Goal: Information Seeking & Learning: Find specific fact

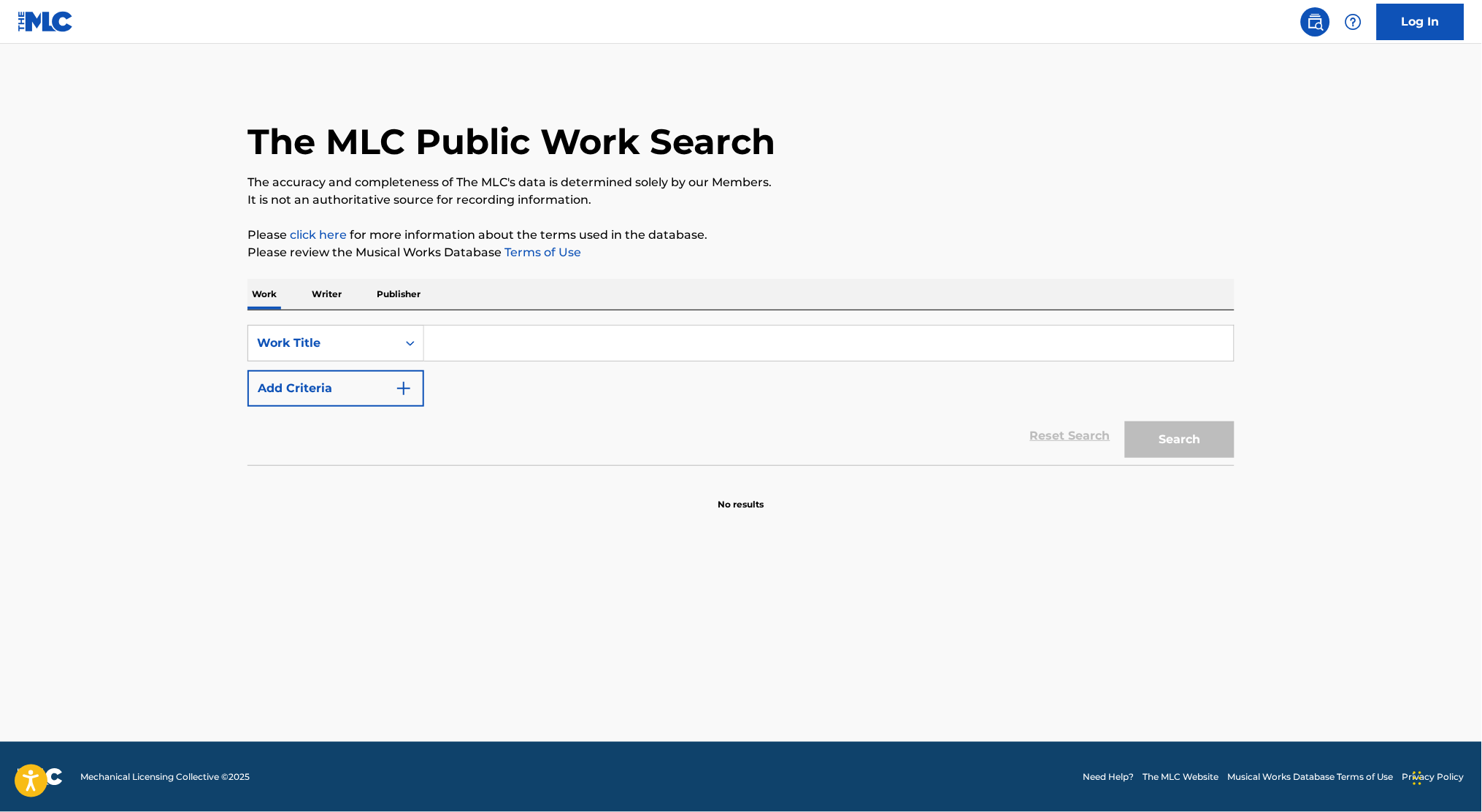
click at [494, 334] on input "Search Form" at bounding box center [829, 342] width 810 height 35
paste input "MH1KBC"
type input "MH1KBC"
click at [354, 336] on div "Work Title" at bounding box center [323, 342] width 132 height 18
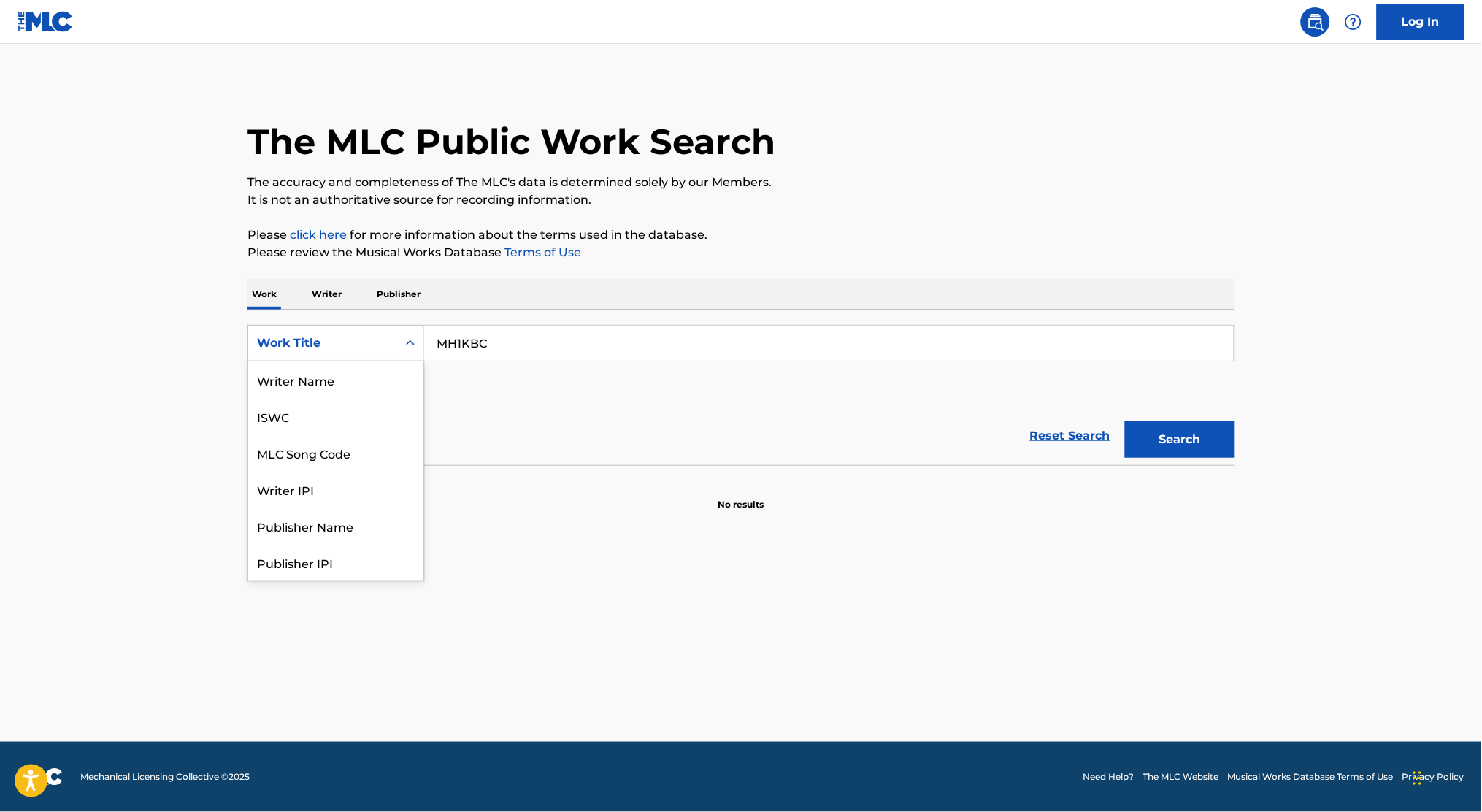
scroll to position [73, 0]
click at [325, 385] on div "MLC Song Code" at bounding box center [336, 379] width 175 height 37
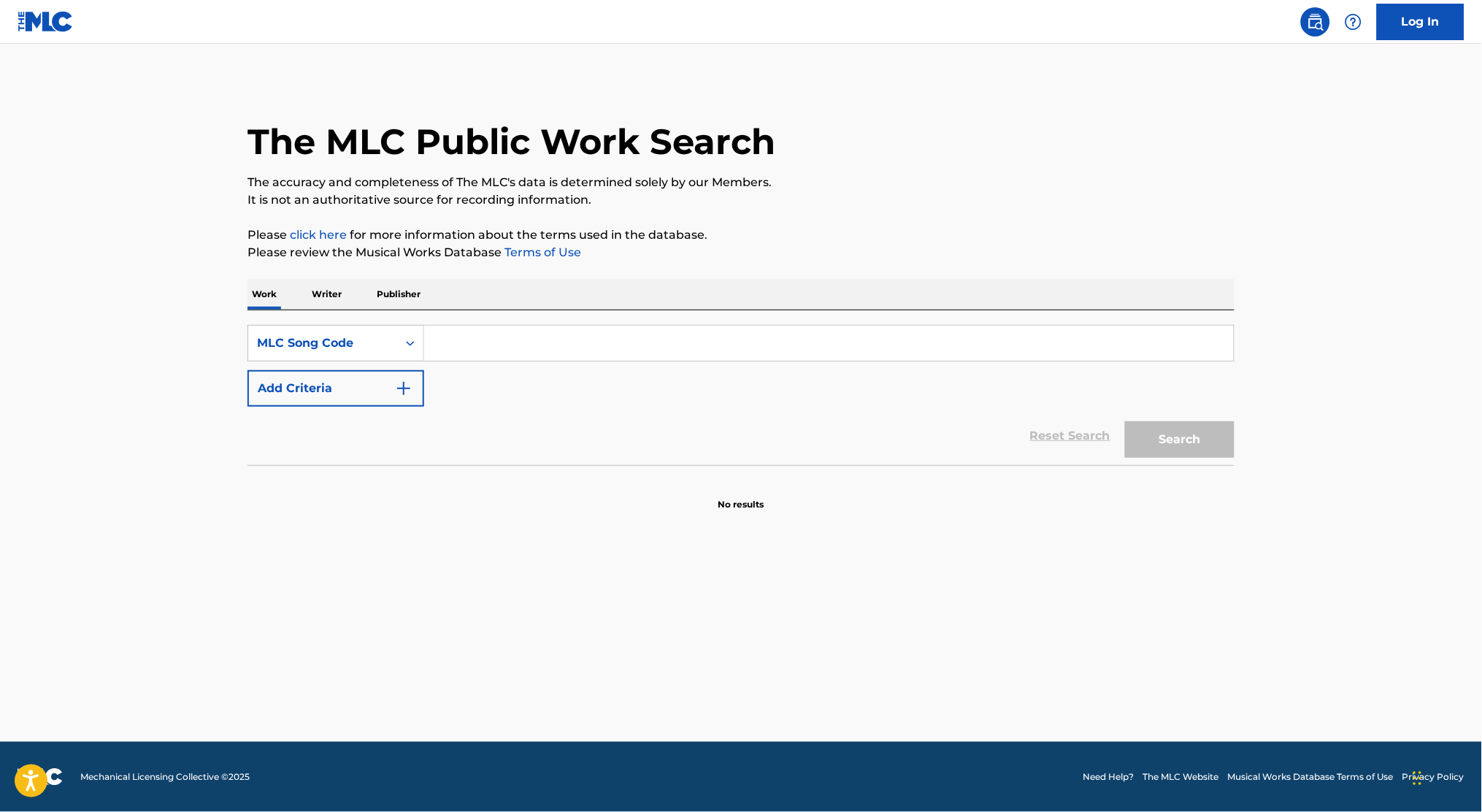
click at [832, 334] on input "Search Form" at bounding box center [829, 342] width 810 height 35
paste input "MH1KBC"
type input "MH1KBC"
click at [1135, 436] on button "Search" at bounding box center [1180, 439] width 109 height 37
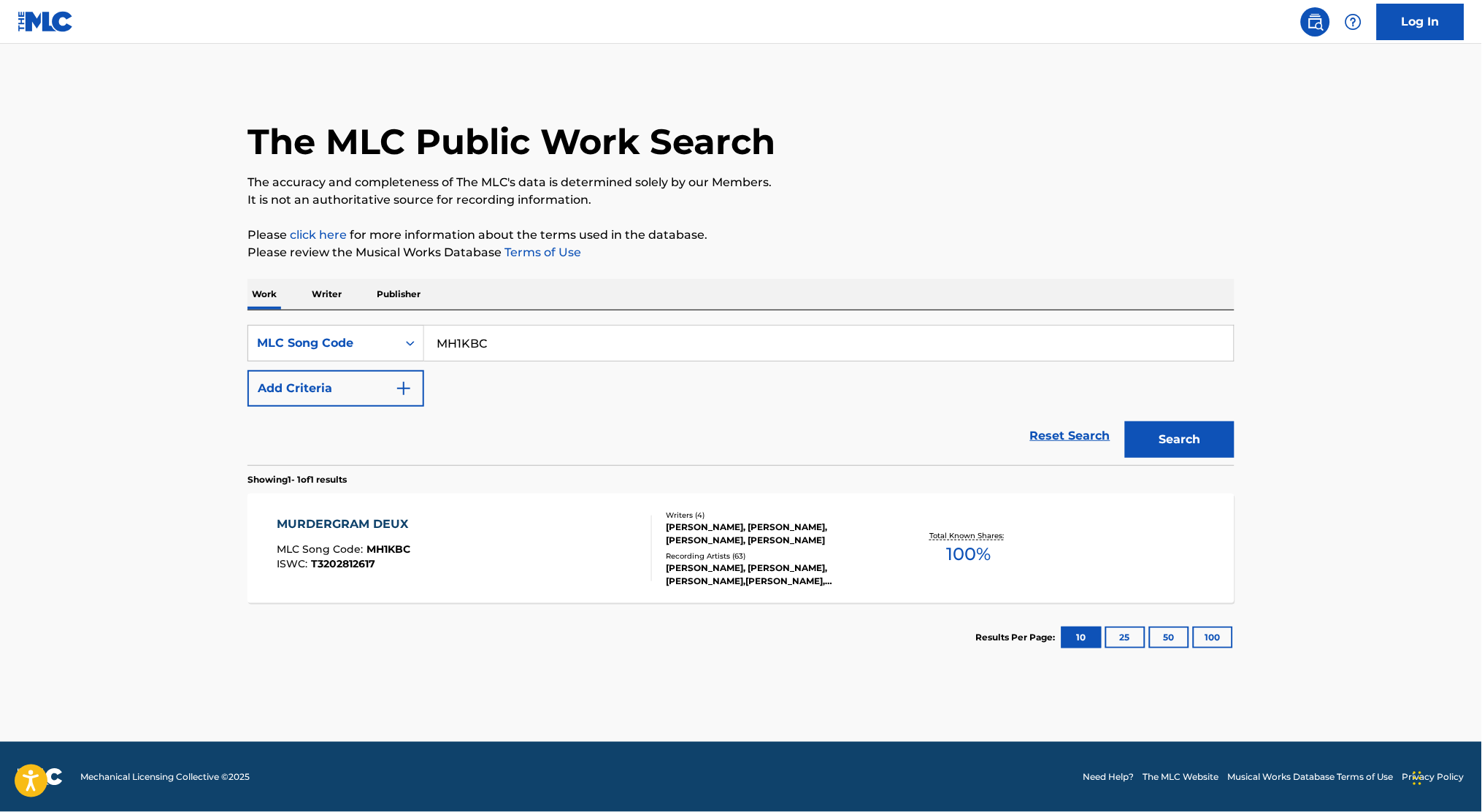
click at [550, 559] on div "MURDERGRAM DEUX MLC Song Code : MH1KBC ISWC : T3202812617" at bounding box center [465, 549] width 375 height 66
